Goal: Connect with others: Connect with others

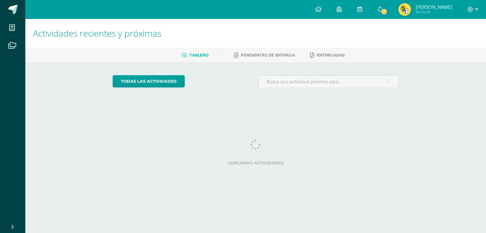
click at [380, 9] on icon at bounding box center [380, 9] width 5 height 6
click at [276, 22] on h1 "Actividades recientes y próximas" at bounding box center [255, 33] width 445 height 29
click at [408, 10] on img at bounding box center [404, 9] width 13 height 13
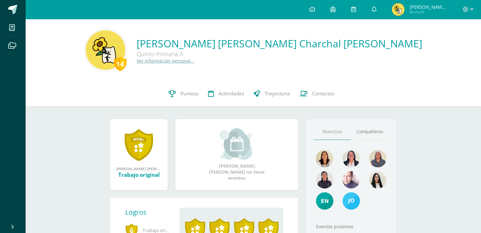
scroll to position [19, 0]
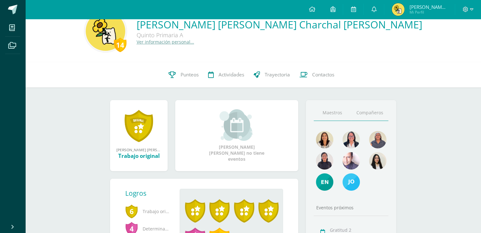
click at [364, 114] on link "Compañeros" at bounding box center [369, 113] width 37 height 16
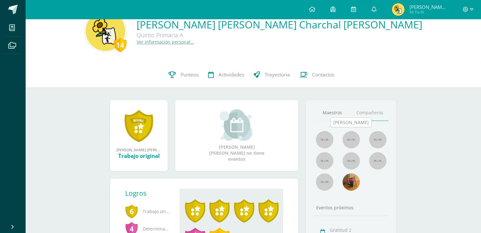
click at [352, 138] on img at bounding box center [350, 139] width 17 height 17
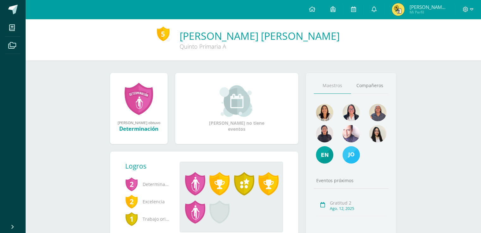
click at [400, 12] on img at bounding box center [398, 9] width 13 height 13
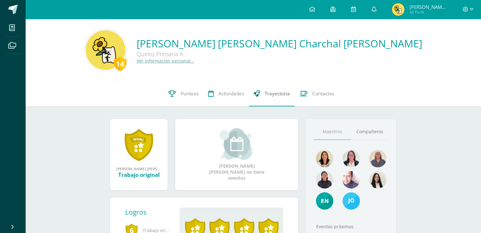
click at [282, 97] on span "Trayectoria" at bounding box center [277, 93] width 25 height 7
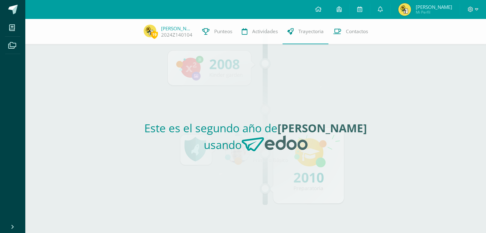
click at [411, 13] on img at bounding box center [404, 9] width 13 height 13
